Goal: Task Accomplishment & Management: Manage account settings

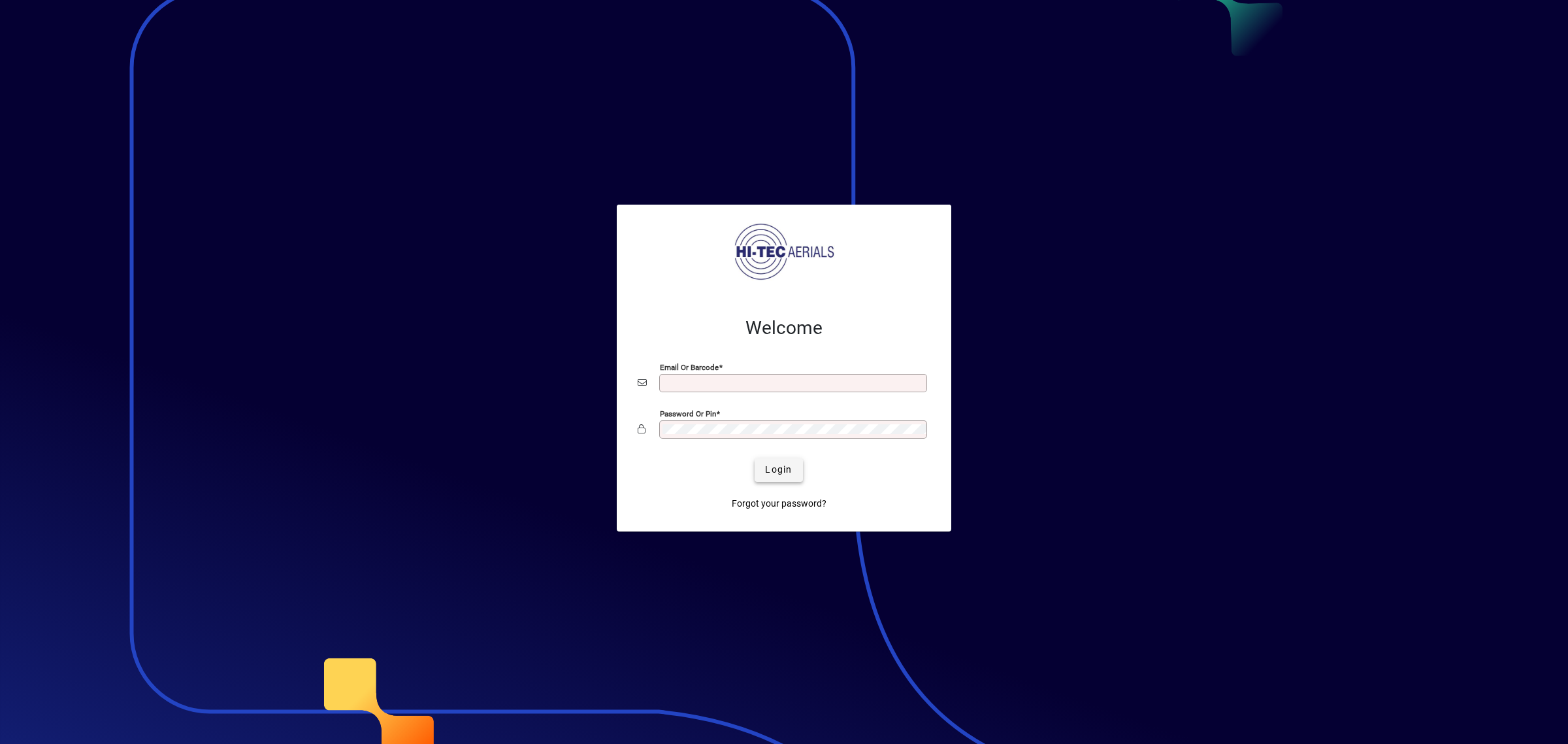
type input "**********"
click at [778, 464] on span "Login" at bounding box center [778, 470] width 27 height 14
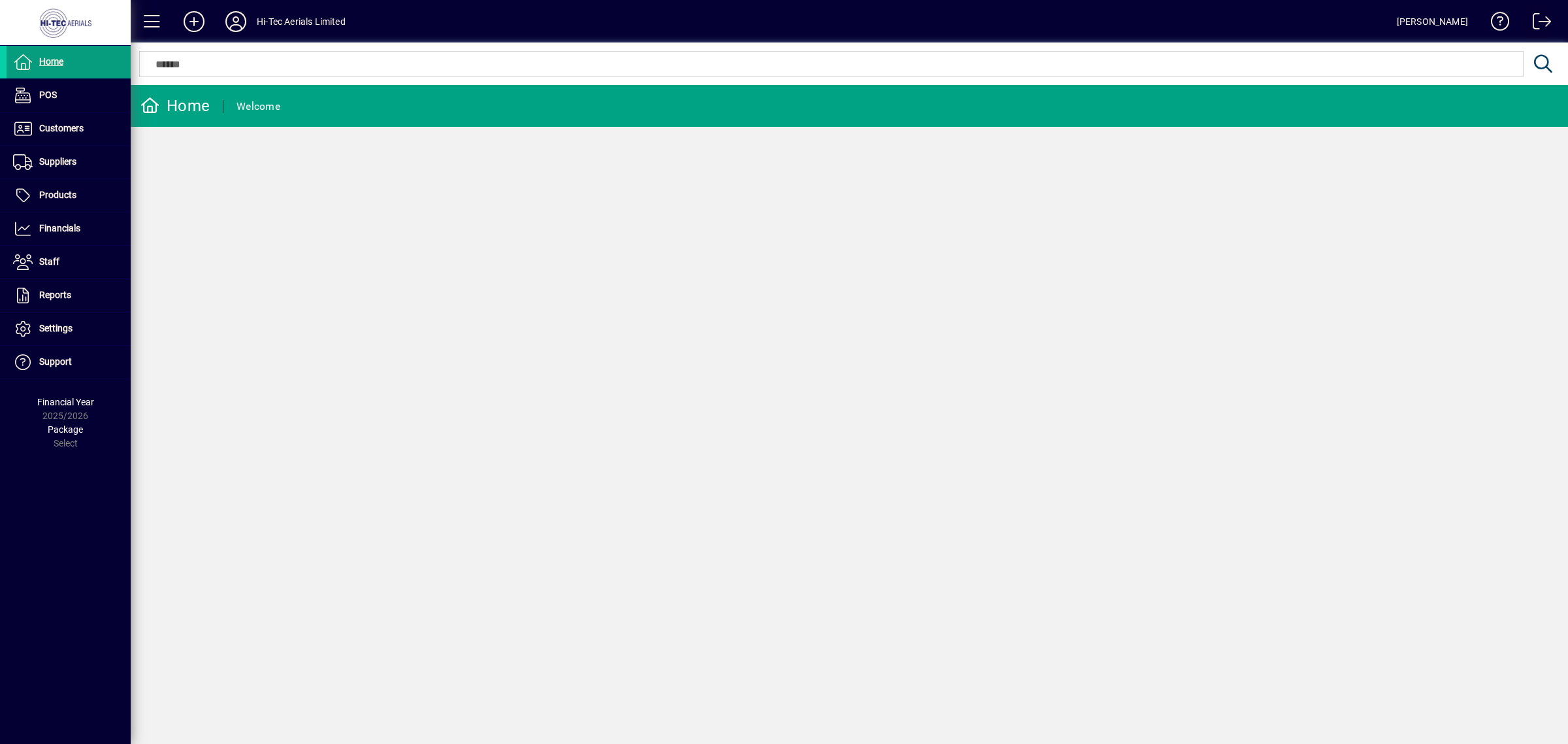
click at [1532, 21] on span at bounding box center [1537, 24] width 31 height 31
